Goal: Task Accomplishment & Management: Use online tool/utility

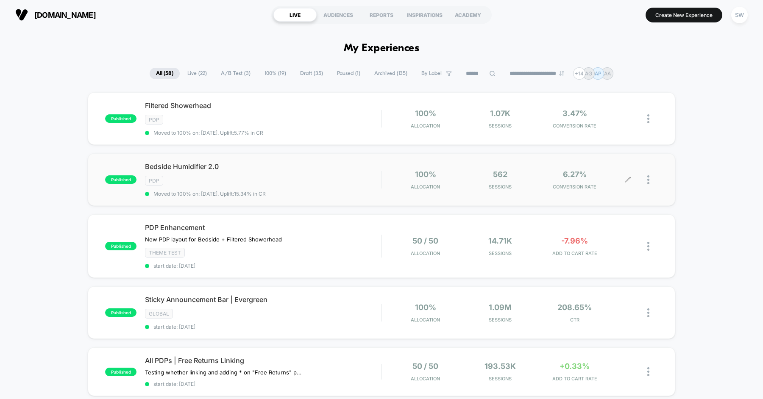
click at [644, 179] on div at bounding box center [643, 180] width 30 height 20
click at [650, 178] on div at bounding box center [652, 180] width 11 height 20
click at [297, 171] on div "Bedside Humidifier 2.0 Click to edit experience details Click to edit experienc…" at bounding box center [263, 179] width 236 height 35
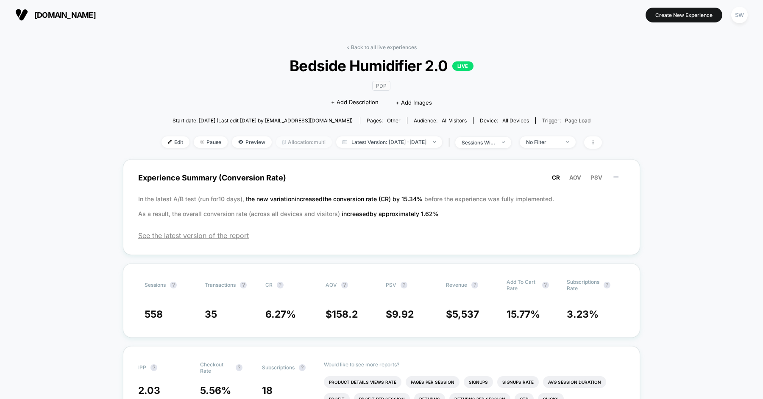
click at [276, 142] on span "Allocation: multi" at bounding box center [304, 141] width 56 height 11
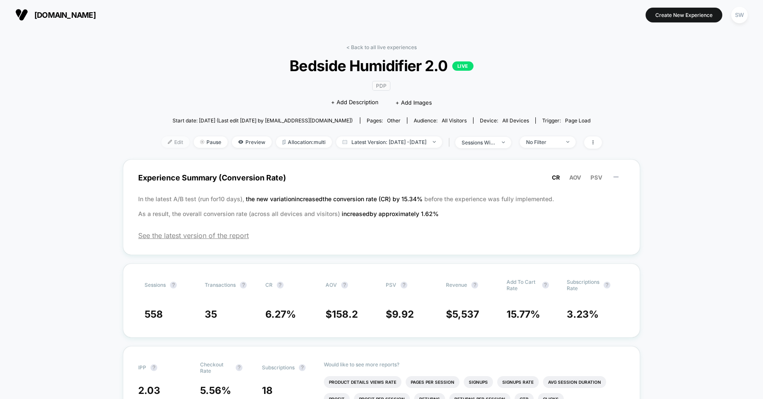
click at [161, 141] on span "Edit" at bounding box center [175, 141] width 28 height 11
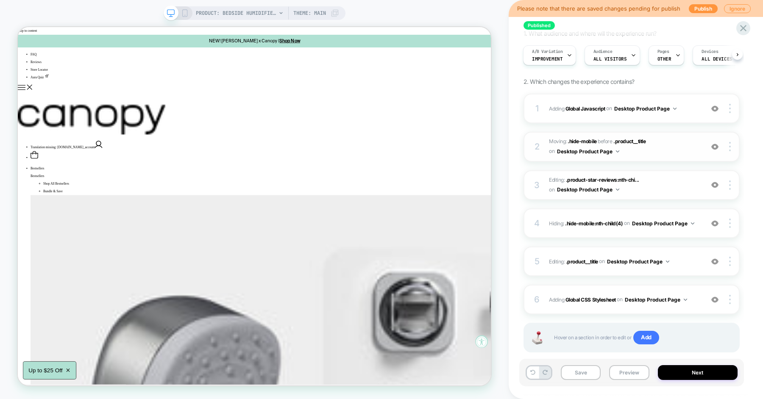
scroll to position [86, 0]
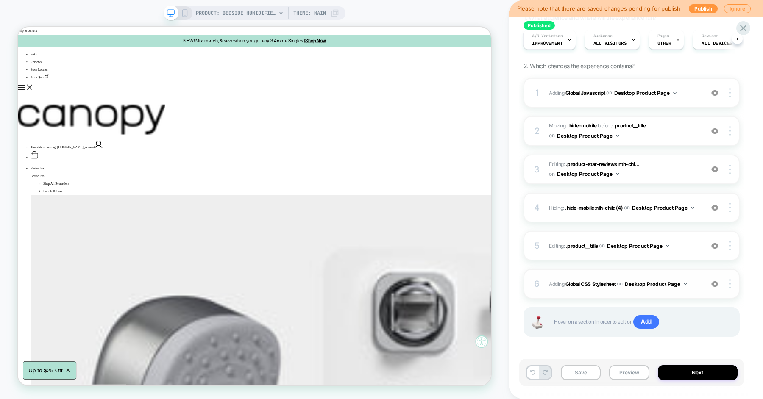
click at [715, 284] on img at bounding box center [714, 283] width 7 height 7
click at [714, 282] on img at bounding box center [714, 283] width 7 height 7
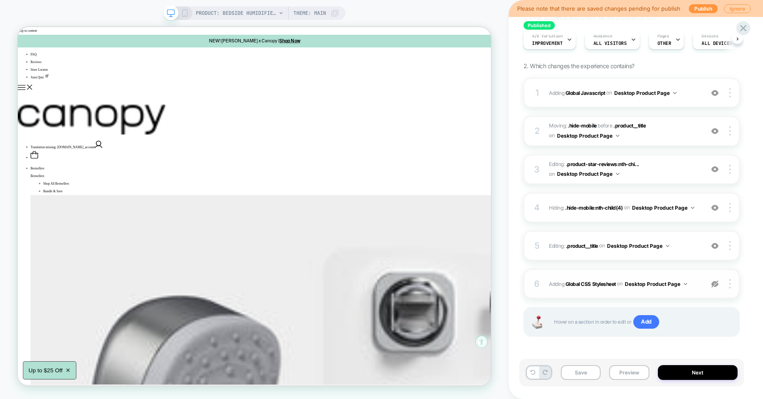
click at [714, 282] on img at bounding box center [714, 283] width 7 height 7
click at [713, 91] on img at bounding box center [714, 92] width 7 height 7
click at [686, 242] on span "Editing : .product__title .product__title on Desktop Product Page" at bounding box center [624, 246] width 150 height 11
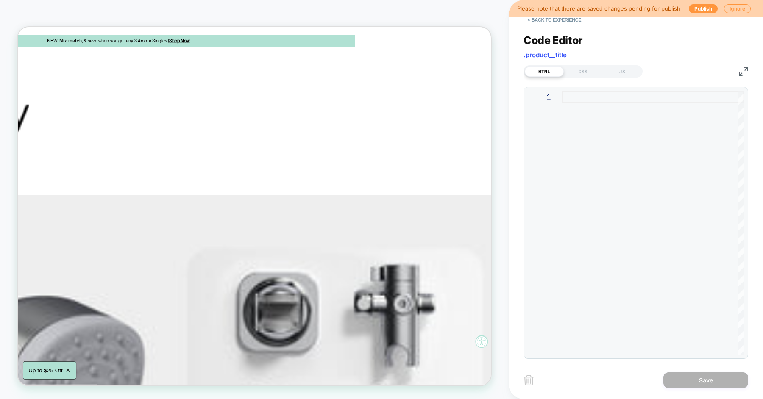
scroll to position [0, 0]
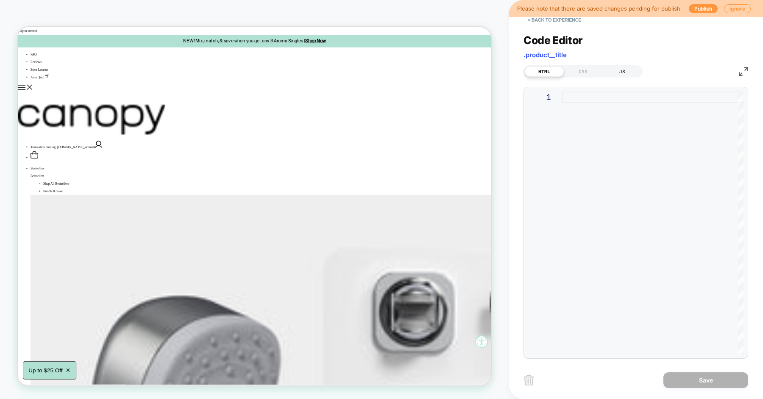
click at [616, 69] on div "JS" at bounding box center [622, 72] width 39 height 10
click at [580, 69] on div "CSS" at bounding box center [583, 72] width 39 height 10
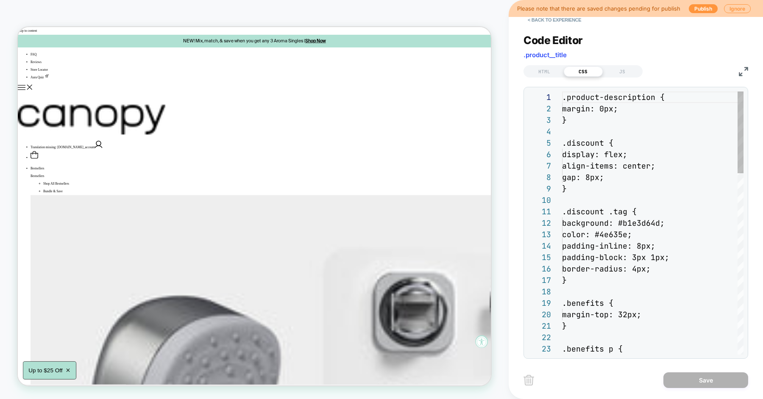
scroll to position [114, 0]
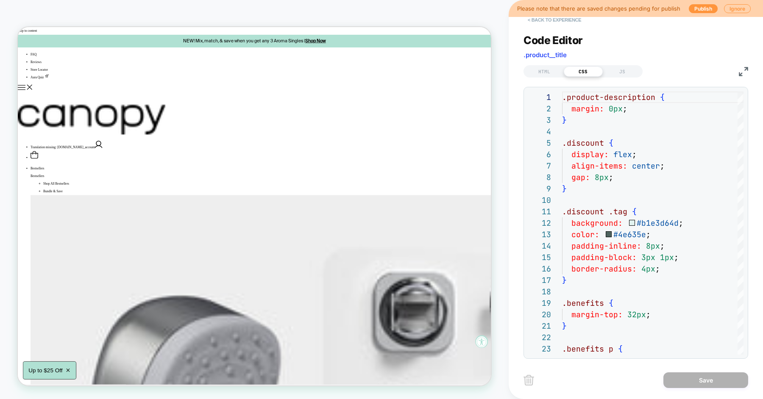
click at [547, 20] on button "< Back to experience" at bounding box center [554, 20] width 62 height 14
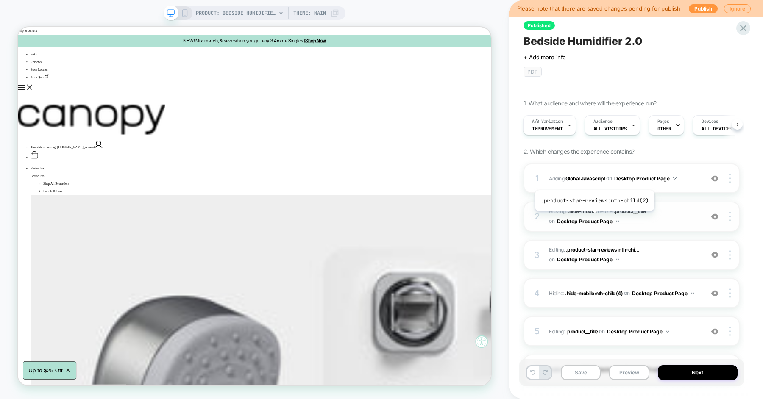
scroll to position [86, 0]
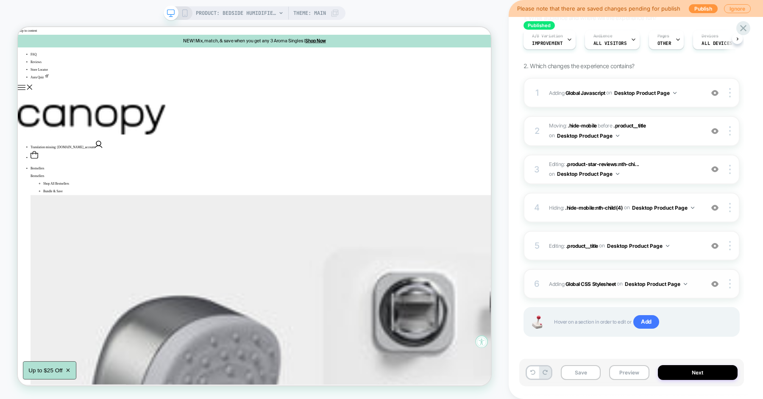
click at [698, 286] on span "Adding Global CSS Stylesheet on Desktop Product Page" at bounding box center [624, 284] width 150 height 11
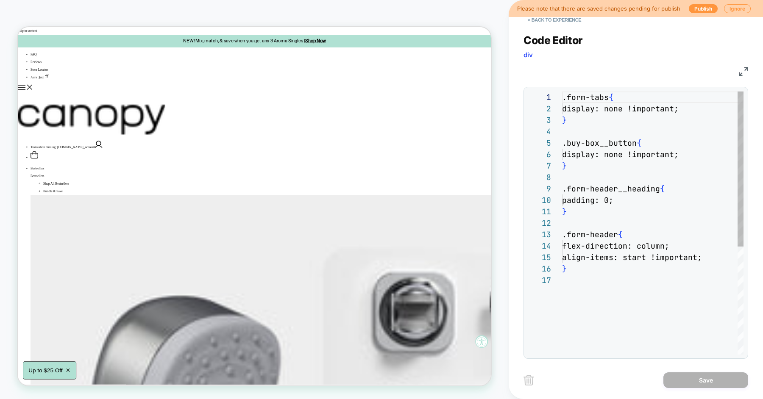
scroll to position [114, 0]
click at [630, 183] on div ".form-tabs { display: none !important; } .buy-box__button { display: none !impo…" at bounding box center [652, 315] width 181 height 446
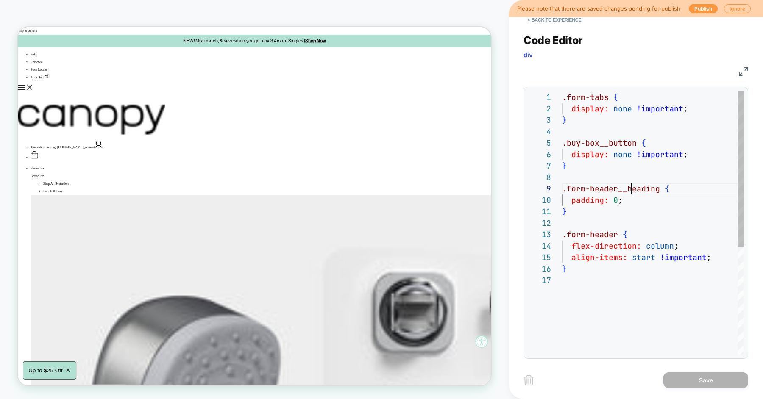
scroll to position [92, 68]
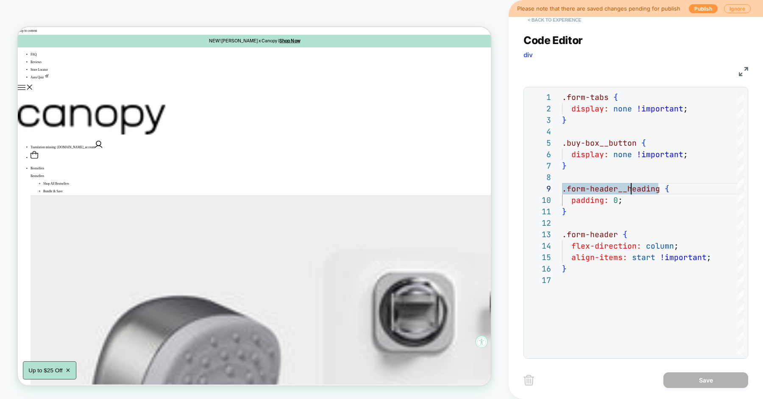
click at [540, 19] on button "< Back to experience" at bounding box center [554, 20] width 62 height 14
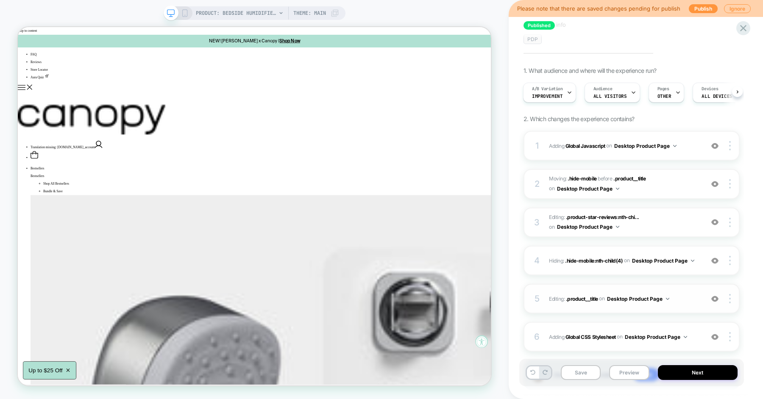
scroll to position [86, 0]
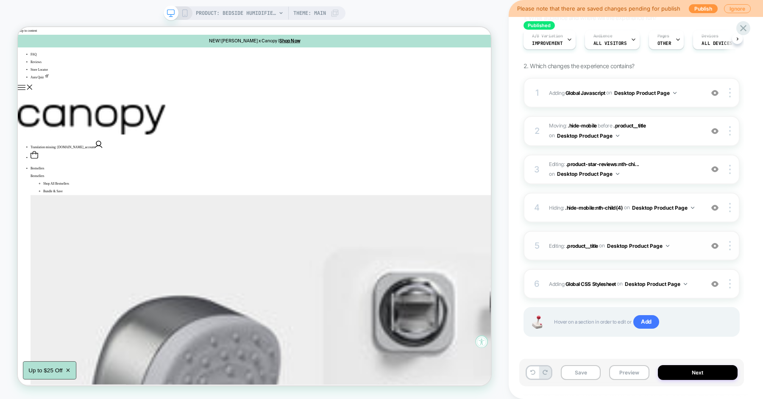
click at [714, 245] on img at bounding box center [714, 245] width 7 height 7
click at [714, 204] on img at bounding box center [714, 207] width 7 height 7
click at [717, 169] on img at bounding box center [714, 169] width 7 height 7
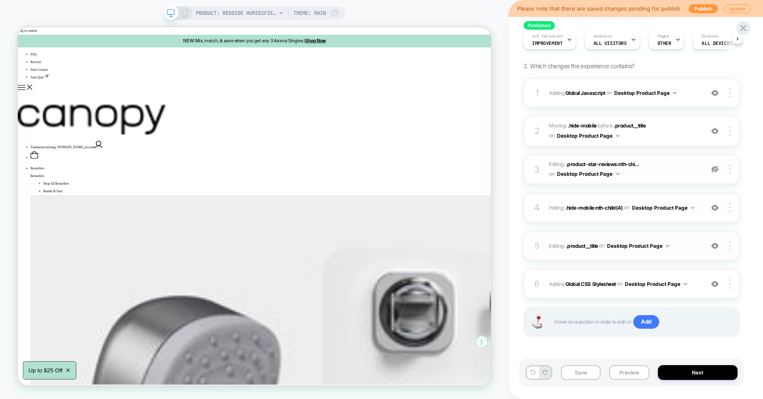
click at [717, 169] on img at bounding box center [714, 169] width 7 height 7
click at [714, 129] on img at bounding box center [714, 131] width 7 height 7
click at [712, 89] on img at bounding box center [714, 92] width 7 height 7
click at [714, 92] on img at bounding box center [714, 92] width 7 height 7
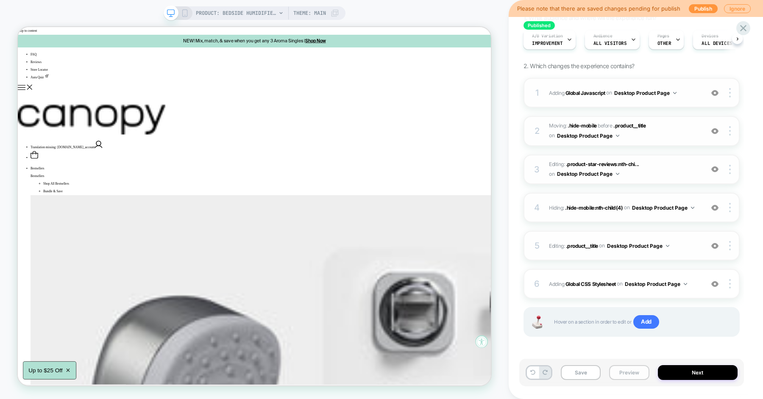
click at [625, 376] on button "Preview" at bounding box center [629, 372] width 40 height 15
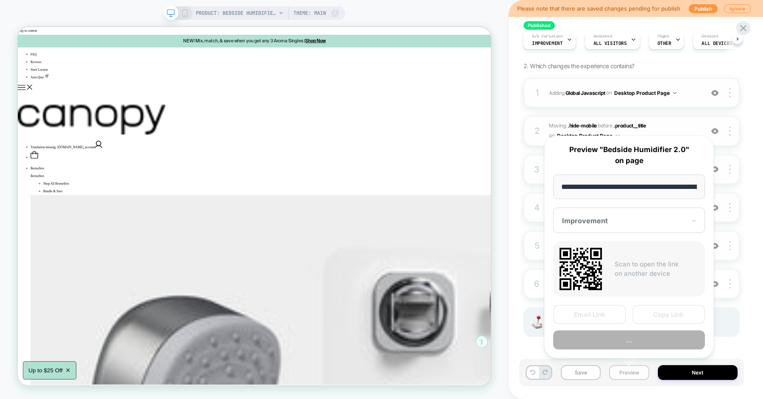
scroll to position [0, 60]
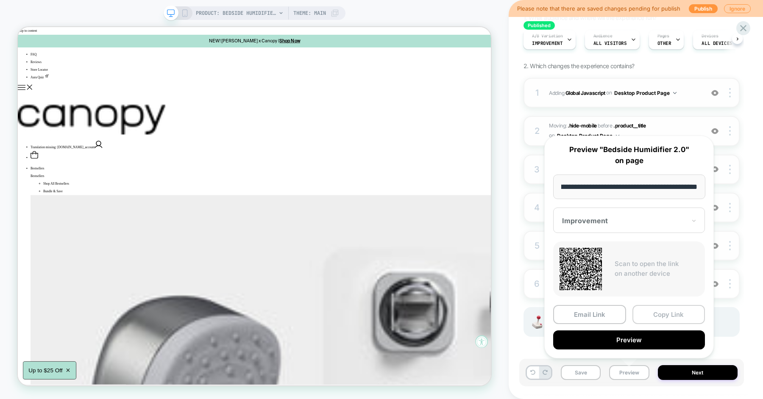
click at [652, 309] on button "Copy Link" at bounding box center [668, 314] width 73 height 19
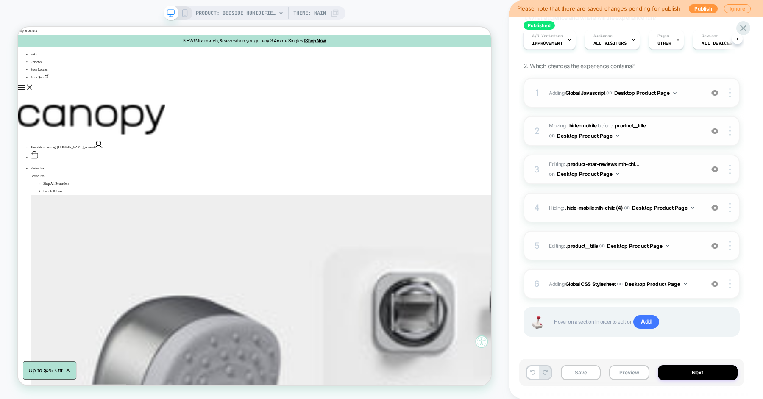
scroll to position [81, 0]
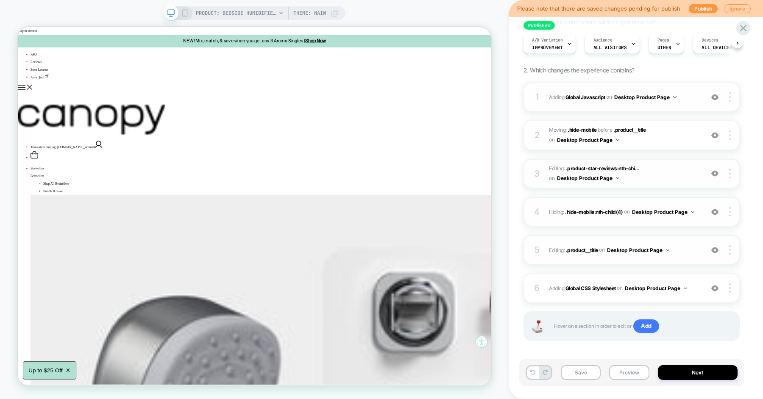
click at [689, 96] on span "Adding Global Javascript on Desktop Product Page" at bounding box center [624, 97] width 150 height 11
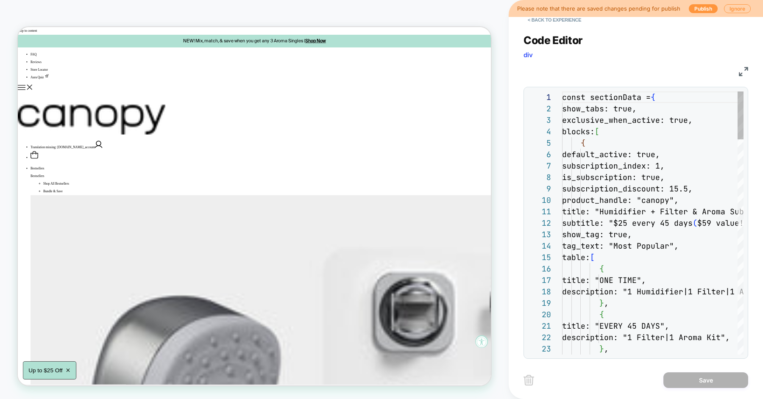
scroll to position [114, 0]
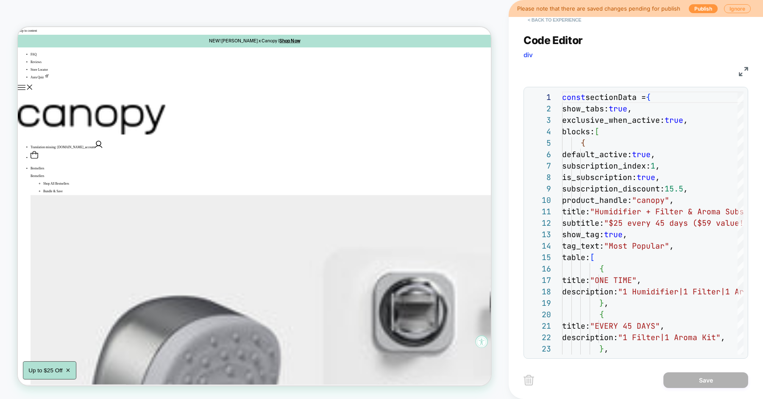
click at [549, 20] on button "< Back to experience" at bounding box center [554, 20] width 62 height 14
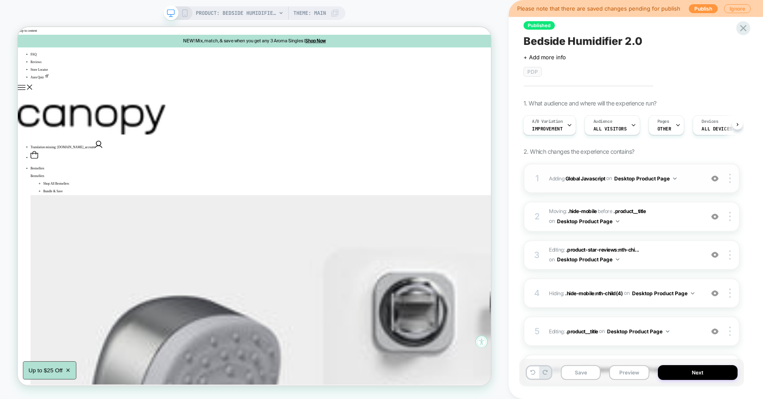
scroll to position [86, 0]
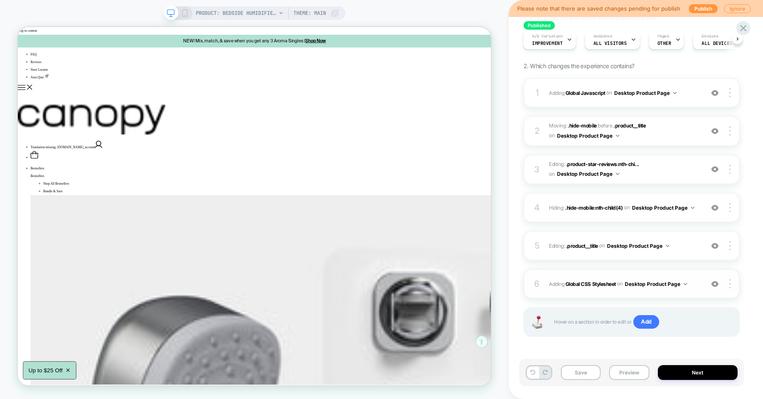
click at [710, 280] on div at bounding box center [715, 283] width 16 height 9
click at [714, 246] on img at bounding box center [714, 245] width 7 height 7
click at [714, 206] on img at bounding box center [714, 207] width 7 height 7
click at [714, 207] on img at bounding box center [714, 207] width 7 height 7
click at [712, 244] on img at bounding box center [714, 245] width 7 height 7
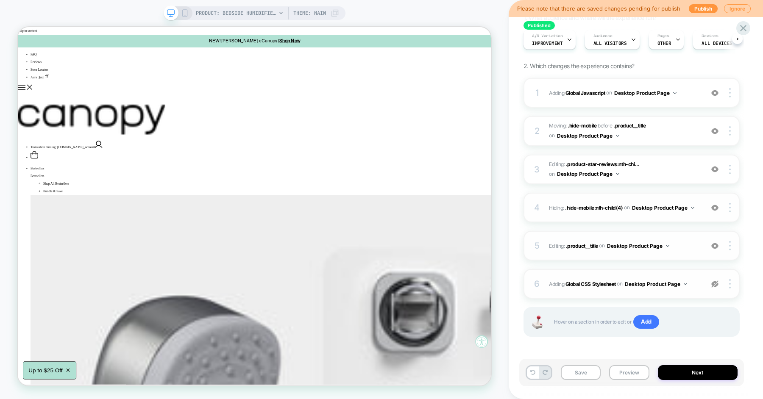
click at [715, 280] on img at bounding box center [714, 283] width 7 height 7
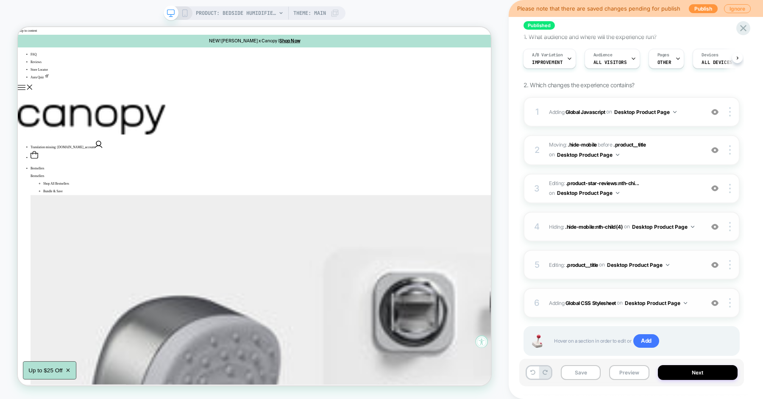
scroll to position [64, 0]
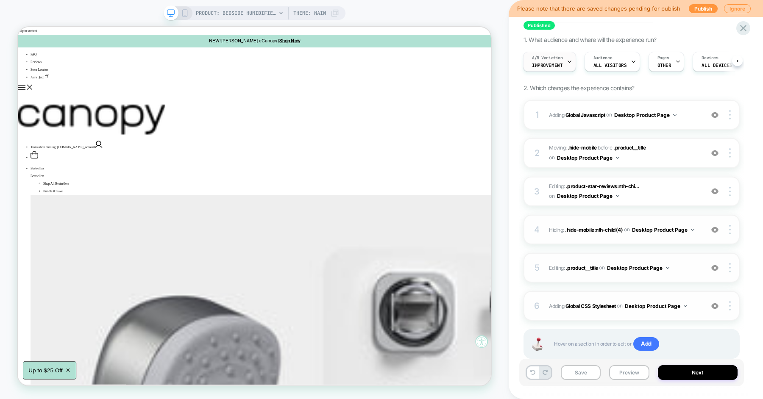
click at [564, 65] on div "A/B Variation Improvement" at bounding box center [547, 61] width 48 height 19
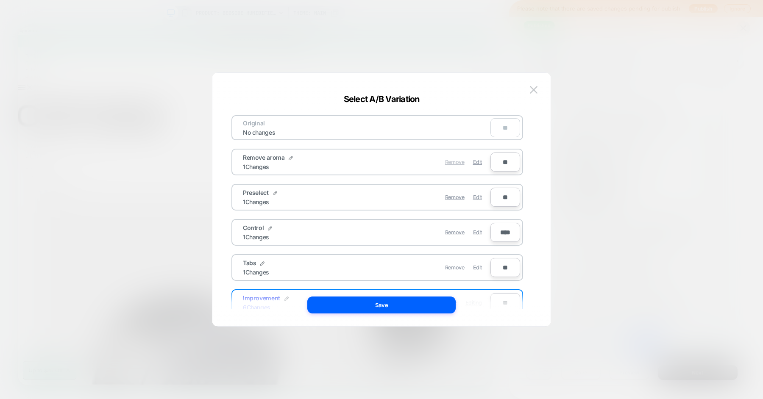
scroll to position [11, 0]
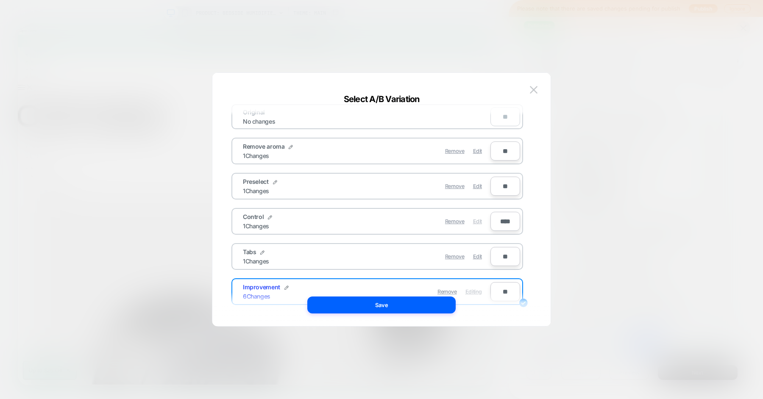
click at [480, 220] on span "Edit" at bounding box center [477, 221] width 9 height 6
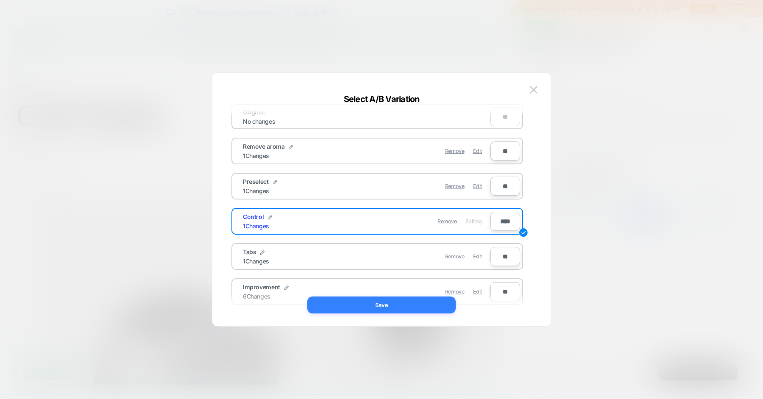
click at [405, 305] on button "Save" at bounding box center [381, 305] width 148 height 17
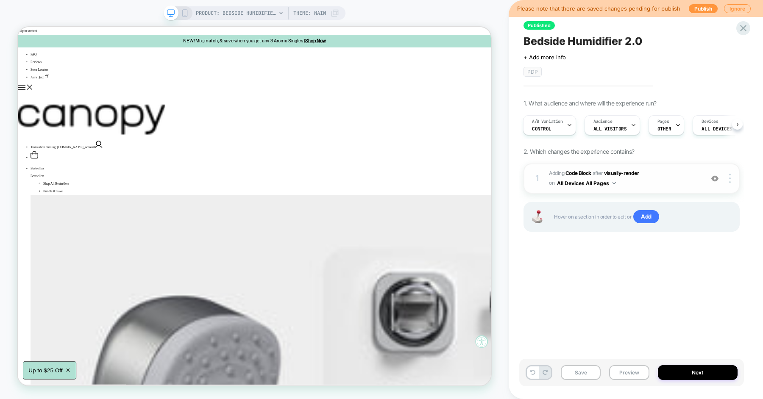
click at [663, 173] on span "Adding Code Block AFTER visually-render visually-render on All Devices All Pages" at bounding box center [624, 179] width 150 height 20
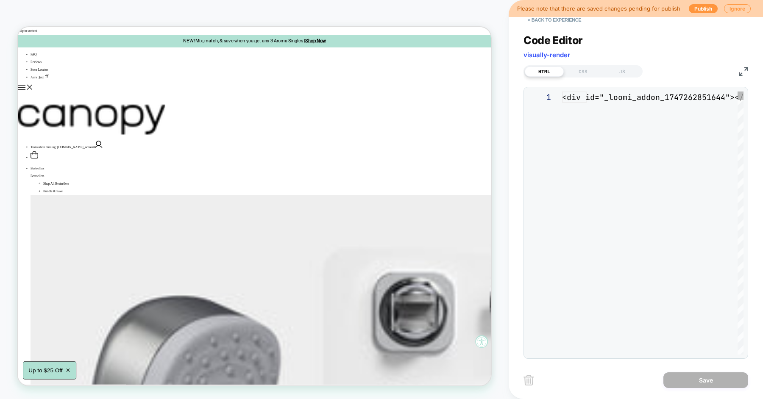
scroll to position [11, 0]
click at [627, 76] on div "JS" at bounding box center [622, 72] width 39 height 10
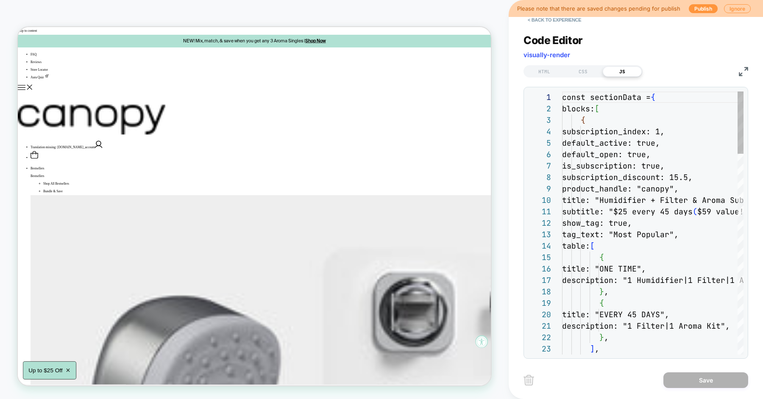
scroll to position [114, 0]
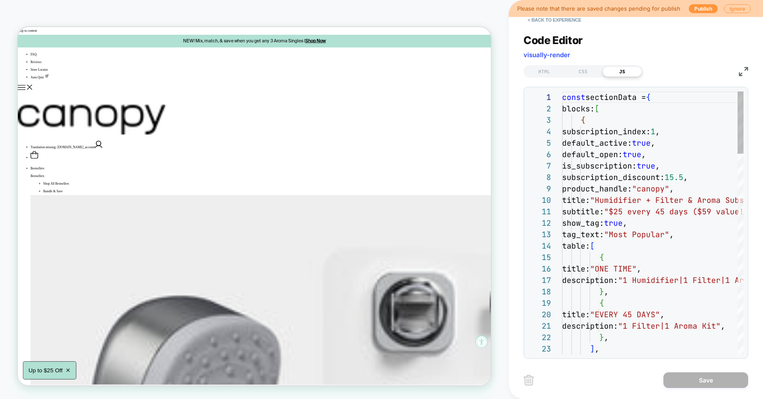
type textarea "**********"
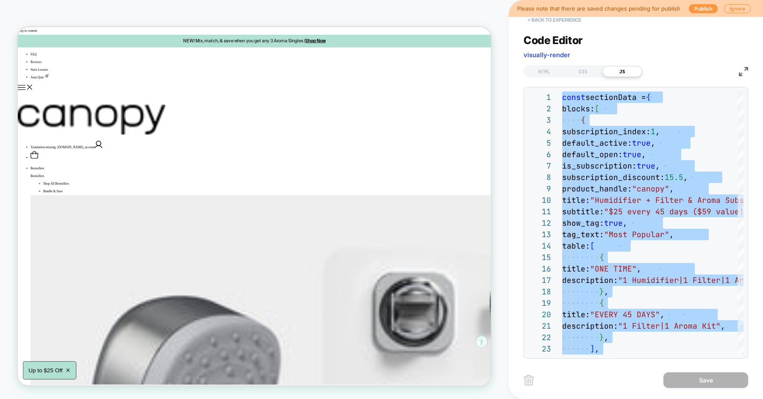
click at [553, 21] on button "< Back to experience" at bounding box center [554, 20] width 62 height 14
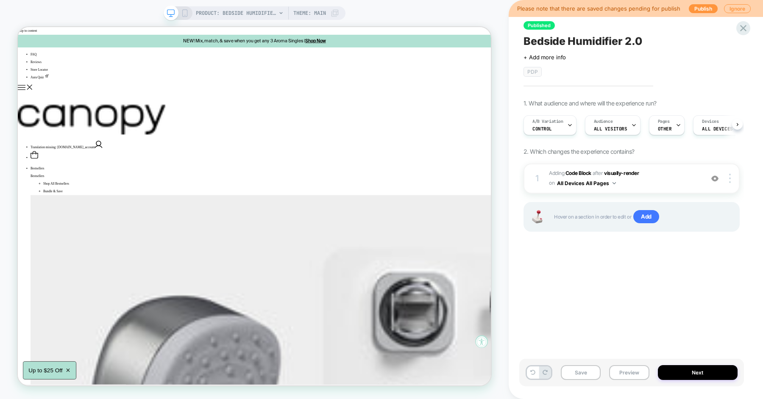
scroll to position [0, 0]
click at [571, 124] on icon at bounding box center [570, 125] width 6 height 6
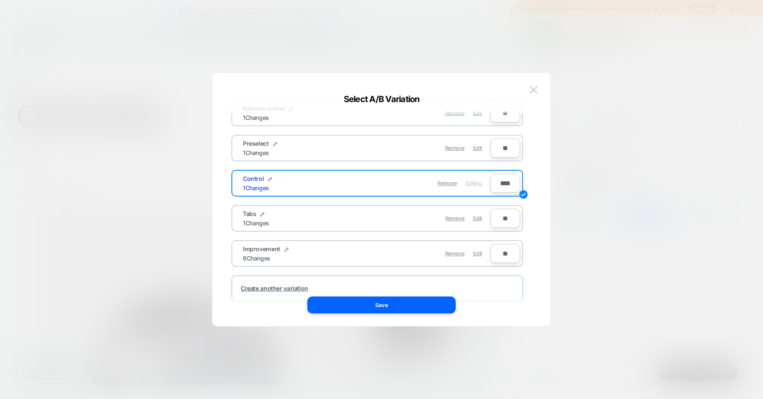
scroll to position [58, 0]
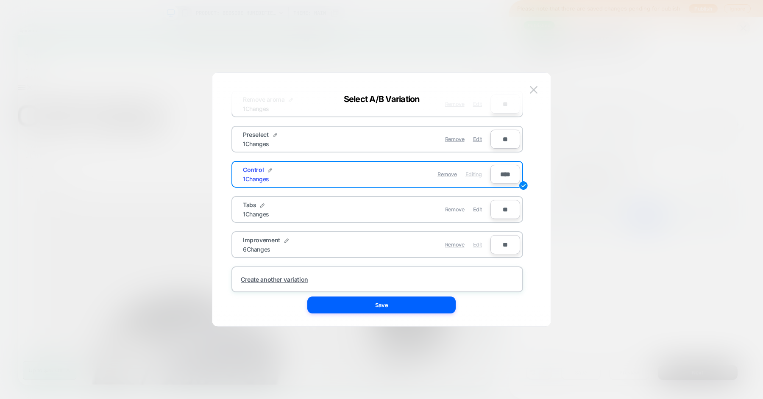
click at [476, 244] on span "Edit" at bounding box center [477, 245] width 9 height 6
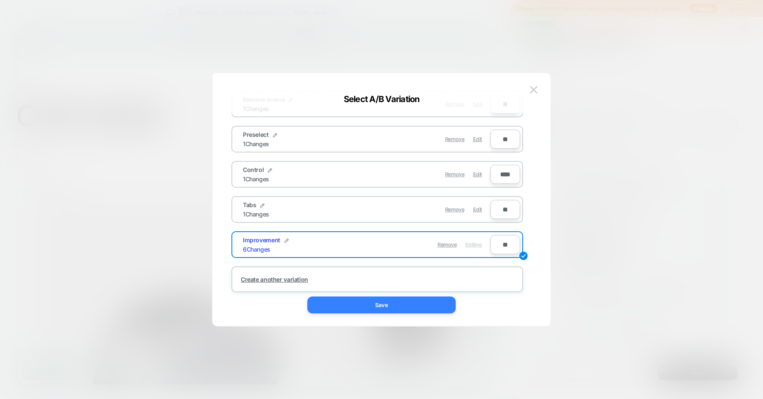
click at [391, 300] on button "Save" at bounding box center [381, 305] width 148 height 17
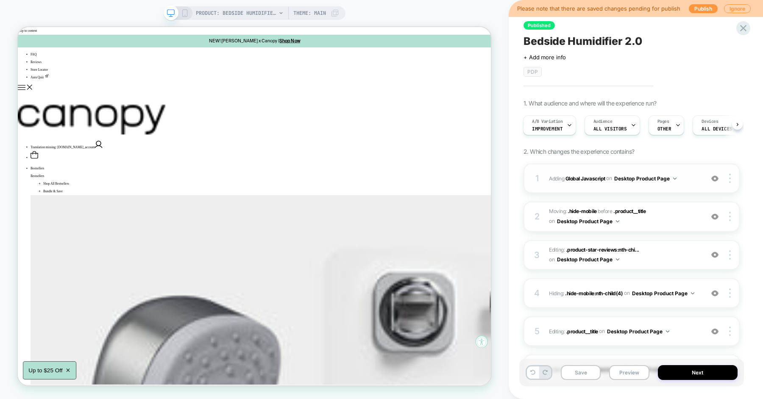
click at [683, 178] on span "Adding Global Javascript on Desktop Product Page" at bounding box center [624, 178] width 150 height 11
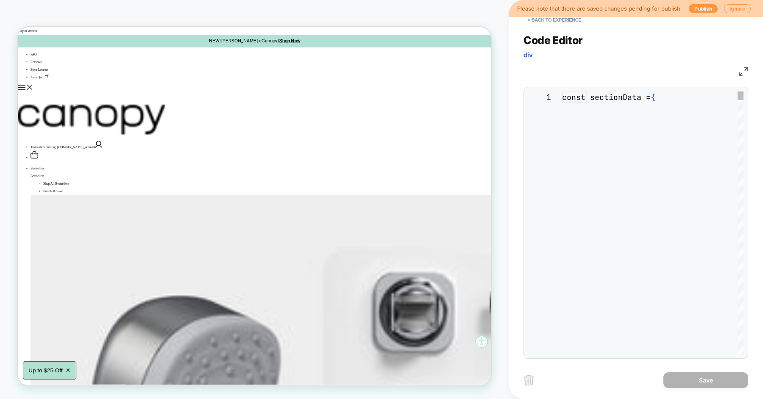
scroll to position [114, 0]
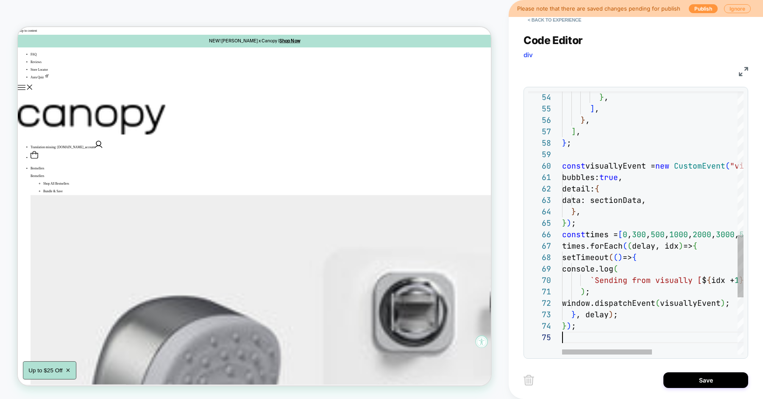
scroll to position [0, 0]
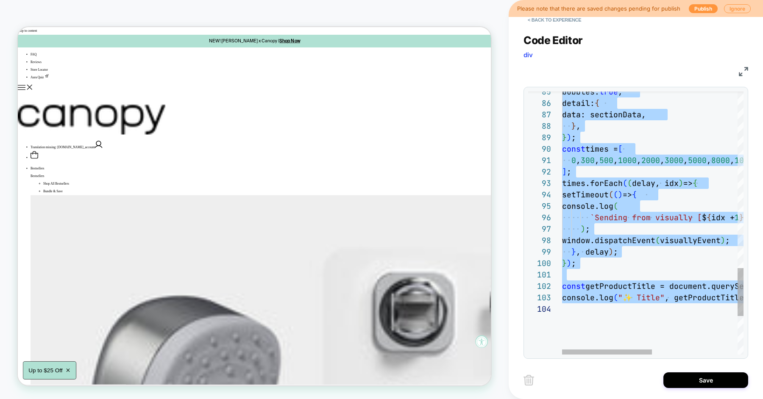
type textarea "**********"
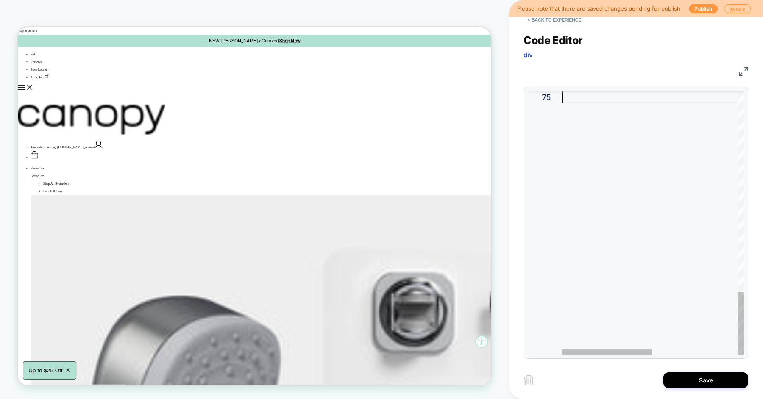
scroll to position [46, 0]
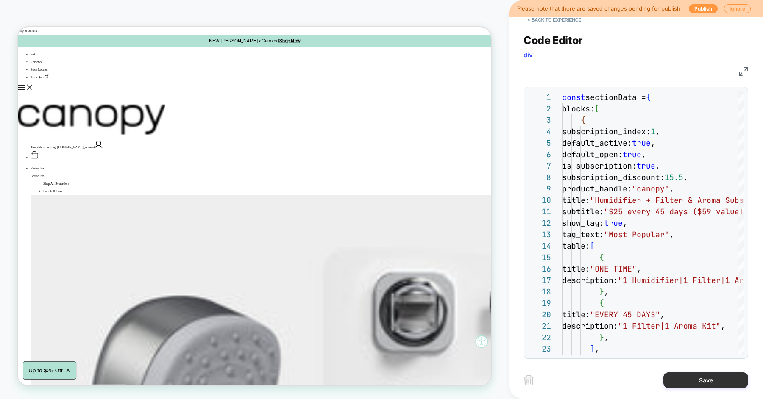
click at [704, 383] on button "Save" at bounding box center [705, 380] width 85 height 16
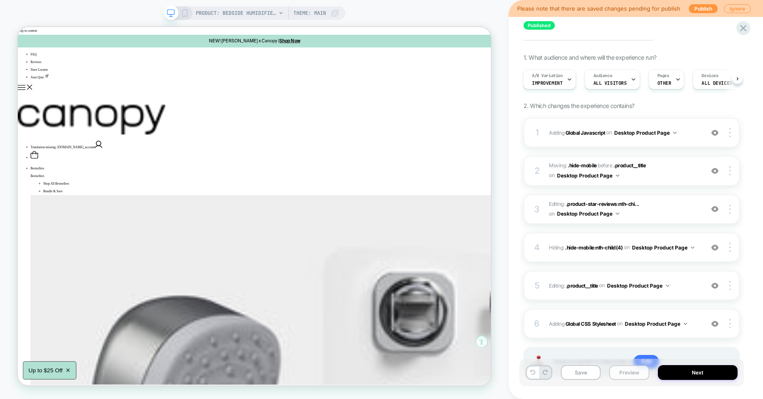
click at [624, 372] on button "Preview" at bounding box center [629, 372] width 40 height 15
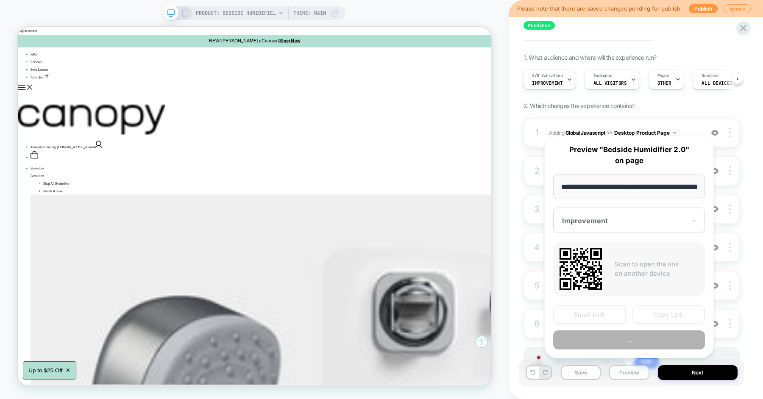
scroll to position [0, 60]
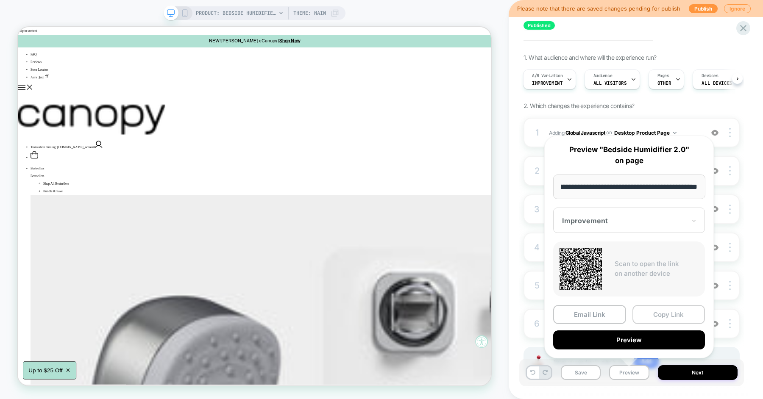
click at [651, 314] on button "Copy Link" at bounding box center [668, 314] width 73 height 19
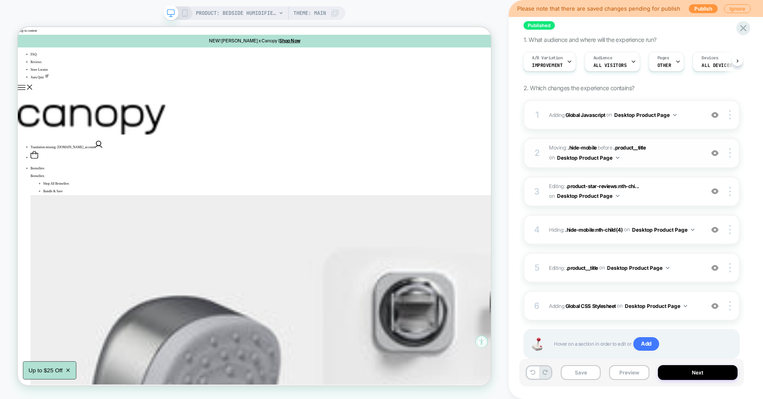
scroll to position [86, 0]
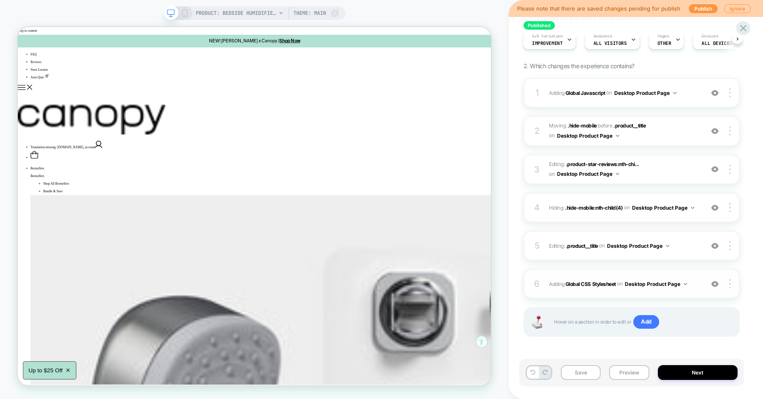
click at [713, 281] on img at bounding box center [714, 283] width 7 height 7
click at [712, 245] on img at bounding box center [714, 245] width 7 height 7
click at [712, 207] on img at bounding box center [714, 207] width 7 height 7
click at [717, 166] on img at bounding box center [714, 169] width 7 height 7
click at [714, 129] on img at bounding box center [714, 131] width 7 height 7
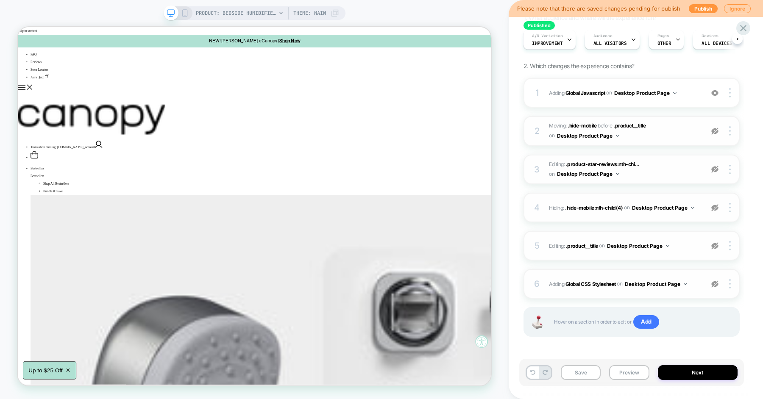
click at [714, 129] on img at bounding box center [714, 131] width 7 height 7
click at [714, 95] on div at bounding box center [715, 92] width 16 height 9
click at [621, 369] on button "Preview" at bounding box center [629, 372] width 40 height 15
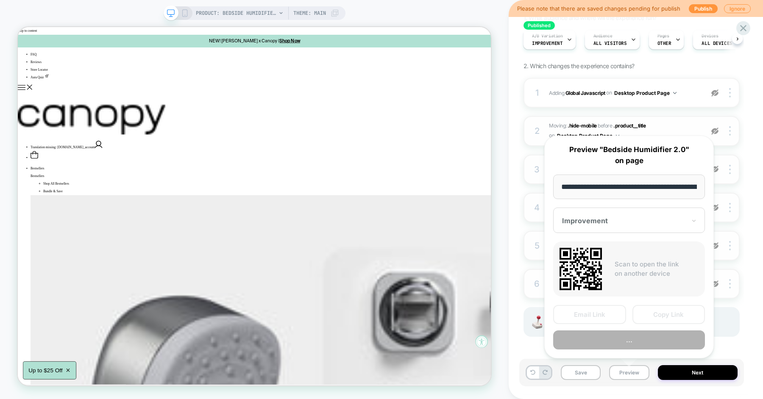
scroll to position [0, 60]
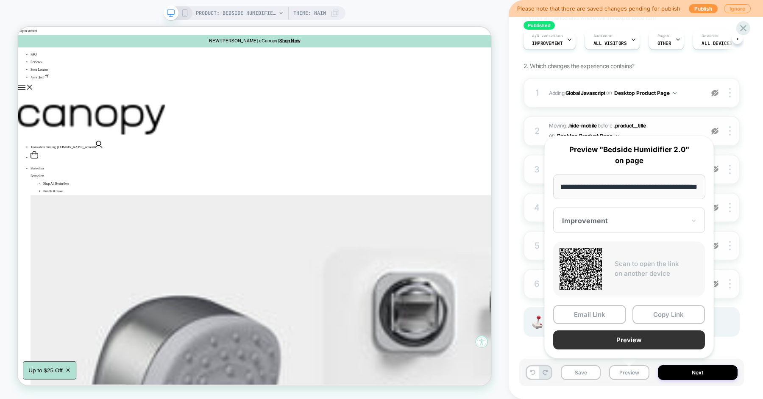
click at [641, 343] on button "Preview" at bounding box center [629, 339] width 152 height 19
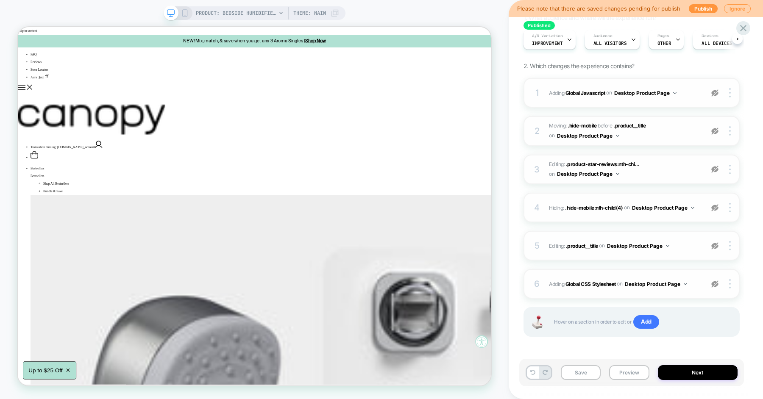
click at [714, 91] on img at bounding box center [714, 92] width 7 height 7
click at [626, 376] on button "Preview" at bounding box center [629, 372] width 40 height 15
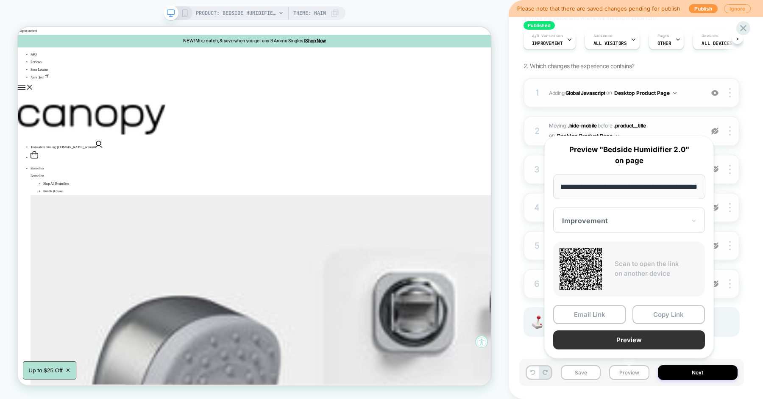
click at [639, 337] on button "Preview" at bounding box center [629, 339] width 152 height 19
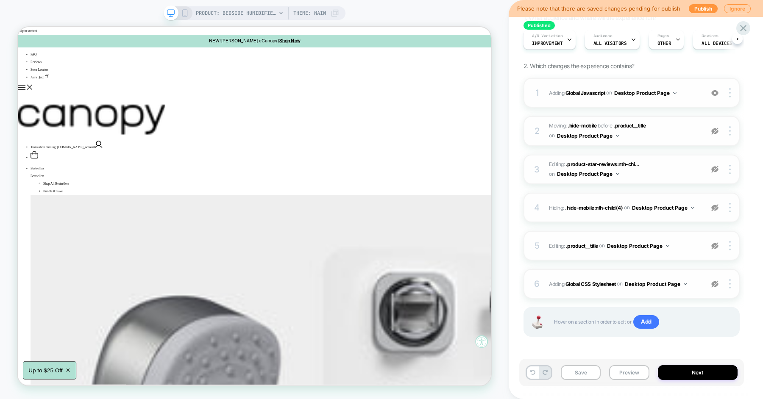
click at [711, 131] on img at bounding box center [714, 131] width 7 height 7
click at [627, 367] on button "Preview" at bounding box center [629, 372] width 40 height 15
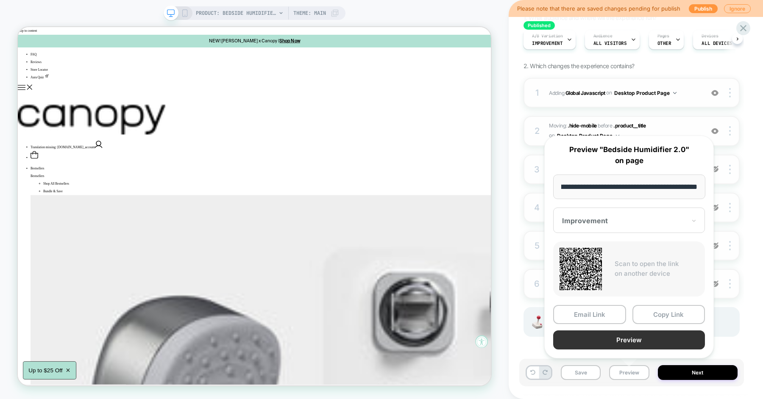
click at [622, 342] on button "Preview" at bounding box center [629, 339] width 152 height 19
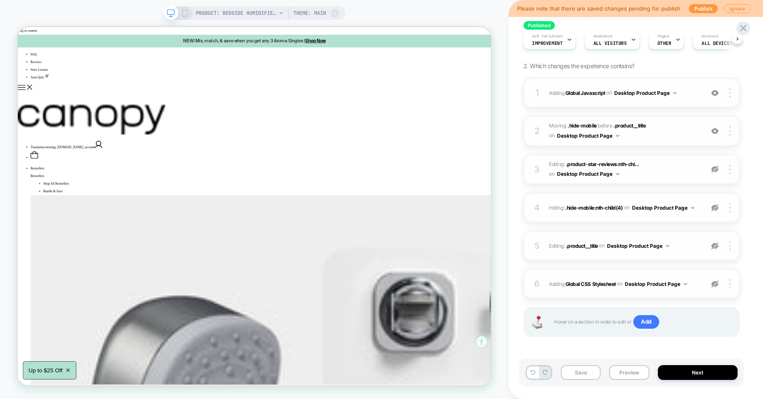
click at [713, 167] on img at bounding box center [714, 169] width 7 height 7
click at [624, 372] on button "Preview" at bounding box center [629, 372] width 40 height 15
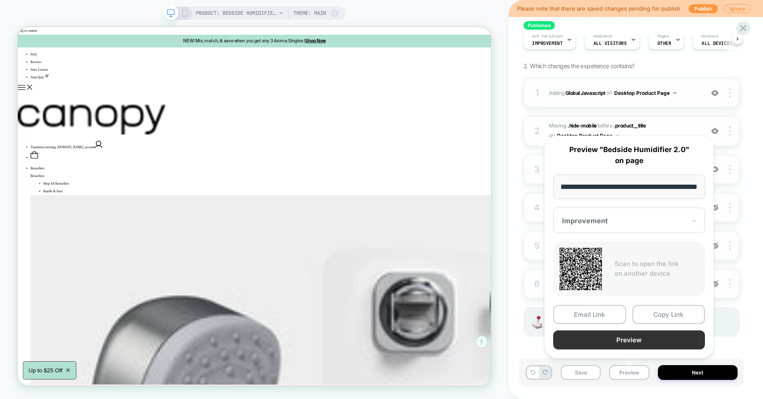
click at [622, 343] on button "Preview" at bounding box center [629, 339] width 152 height 19
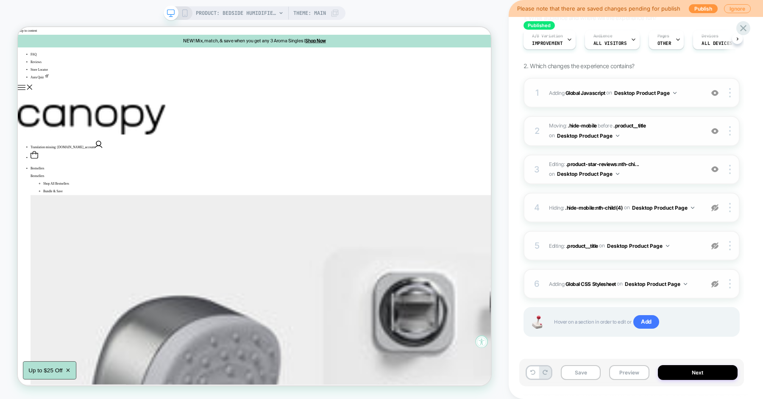
click at [714, 209] on img at bounding box center [714, 207] width 7 height 7
click at [628, 367] on button "Preview" at bounding box center [629, 372] width 40 height 15
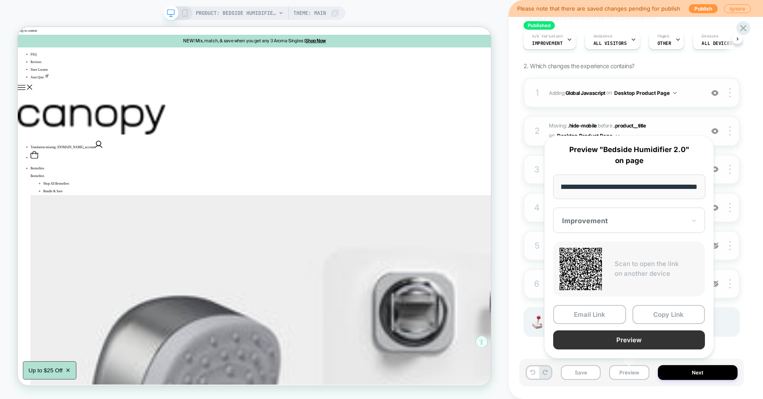
click at [619, 340] on button "Preview" at bounding box center [629, 339] width 152 height 19
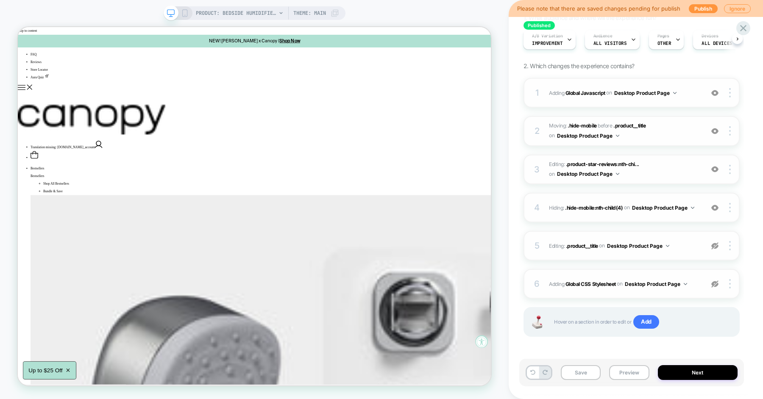
click at [715, 247] on img at bounding box center [714, 245] width 7 height 7
click at [630, 370] on button "Preview" at bounding box center [629, 372] width 40 height 15
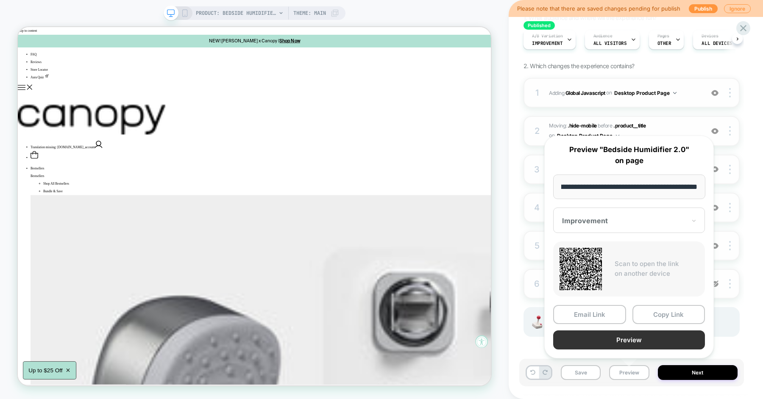
click at [625, 345] on button "Preview" at bounding box center [629, 339] width 152 height 19
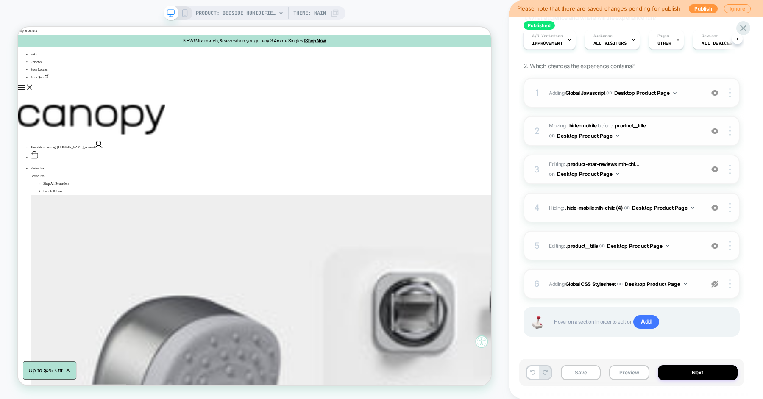
click at [712, 283] on img at bounding box center [714, 283] width 7 height 7
click at [634, 375] on button "Preview" at bounding box center [629, 372] width 40 height 15
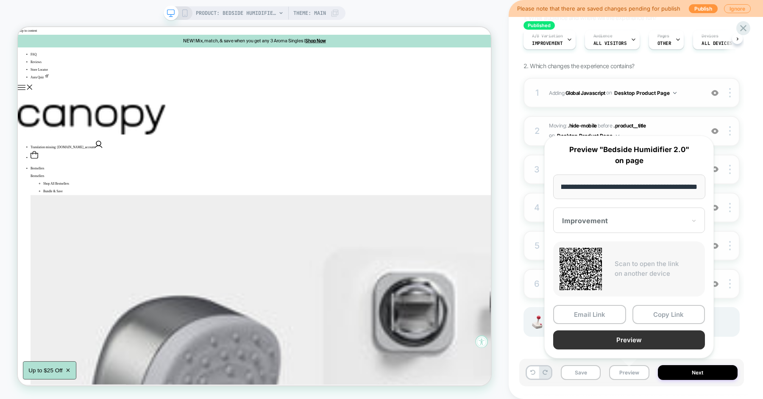
click at [633, 345] on button "Preview" at bounding box center [629, 339] width 152 height 19
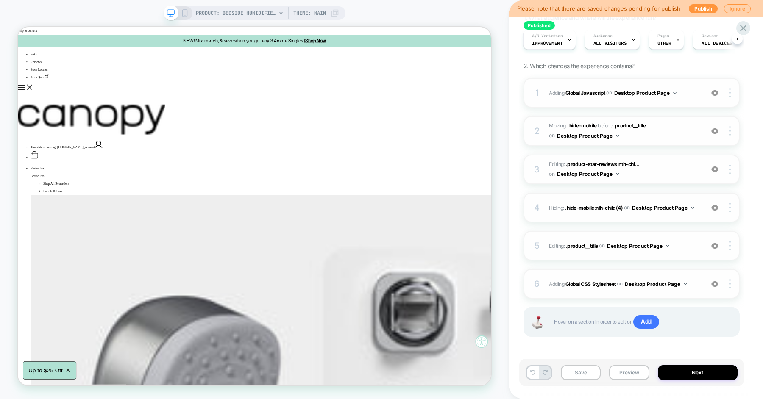
click at [697, 288] on span "Adding Global CSS Stylesheet on Desktop Product Page" at bounding box center [624, 284] width 150 height 11
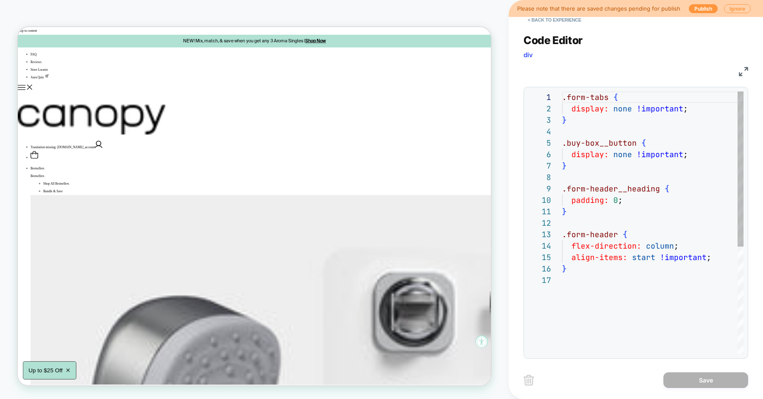
scroll to position [114, 0]
click at [544, 21] on button "< Back to experience" at bounding box center [554, 20] width 62 height 14
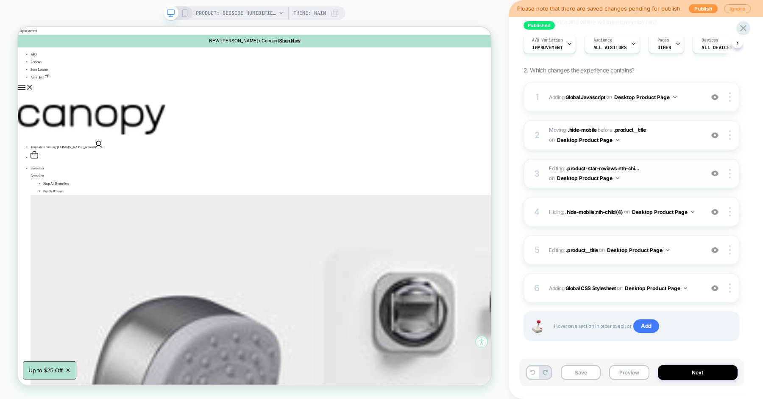
scroll to position [83, 0]
click at [699, 288] on div "6 Adding Global CSS Stylesheet on Desktop Product Page Add Before Add After Cop…" at bounding box center [631, 287] width 216 height 30
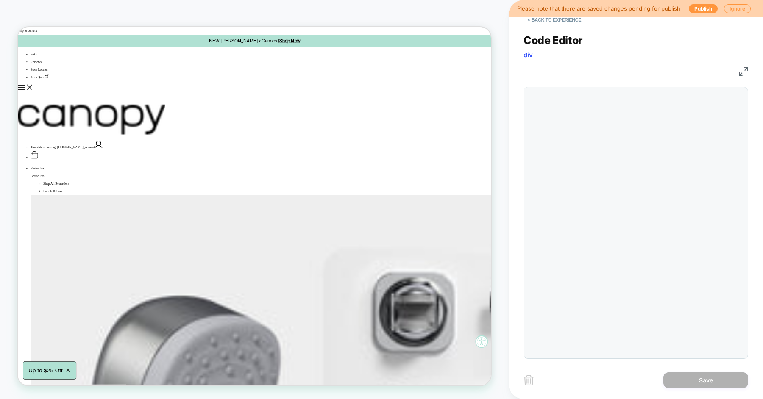
scroll to position [114, 0]
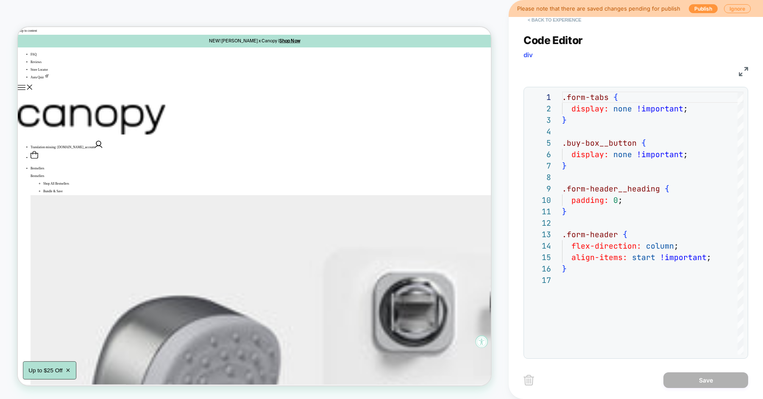
click at [544, 21] on button "< Back to experience" at bounding box center [554, 20] width 62 height 14
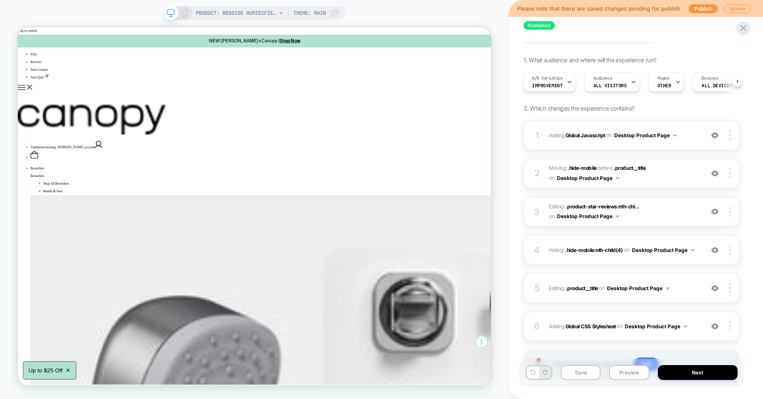
scroll to position [86, 0]
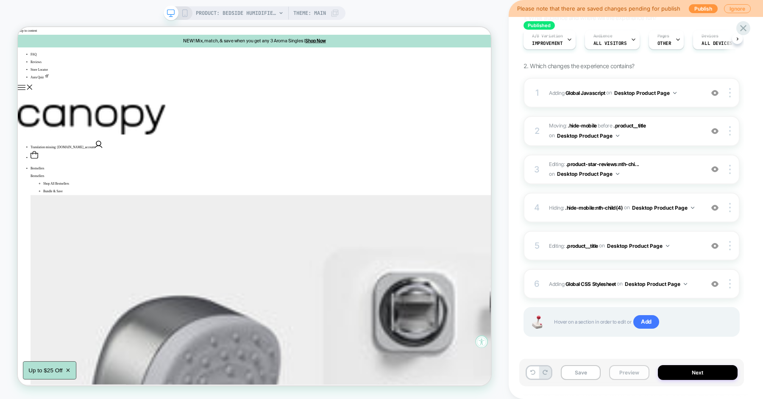
click at [620, 368] on button "Preview" at bounding box center [629, 372] width 40 height 15
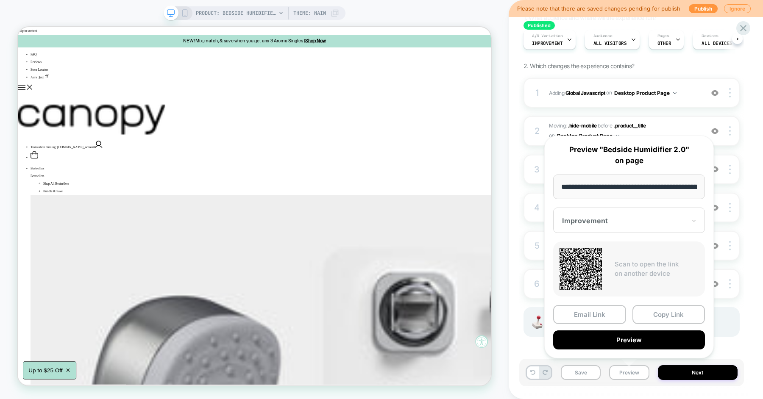
scroll to position [0, 60]
click at [621, 344] on button "Preview" at bounding box center [629, 339] width 152 height 19
